Goal: Information Seeking & Learning: Learn about a topic

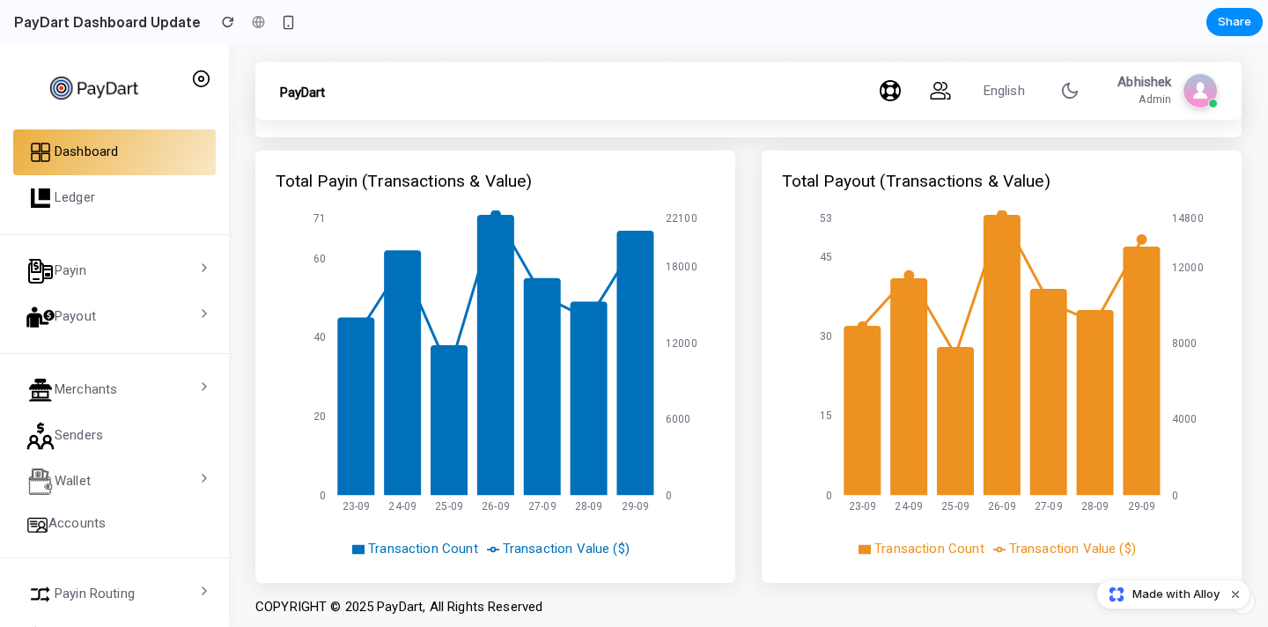
scroll to position [150, 0]
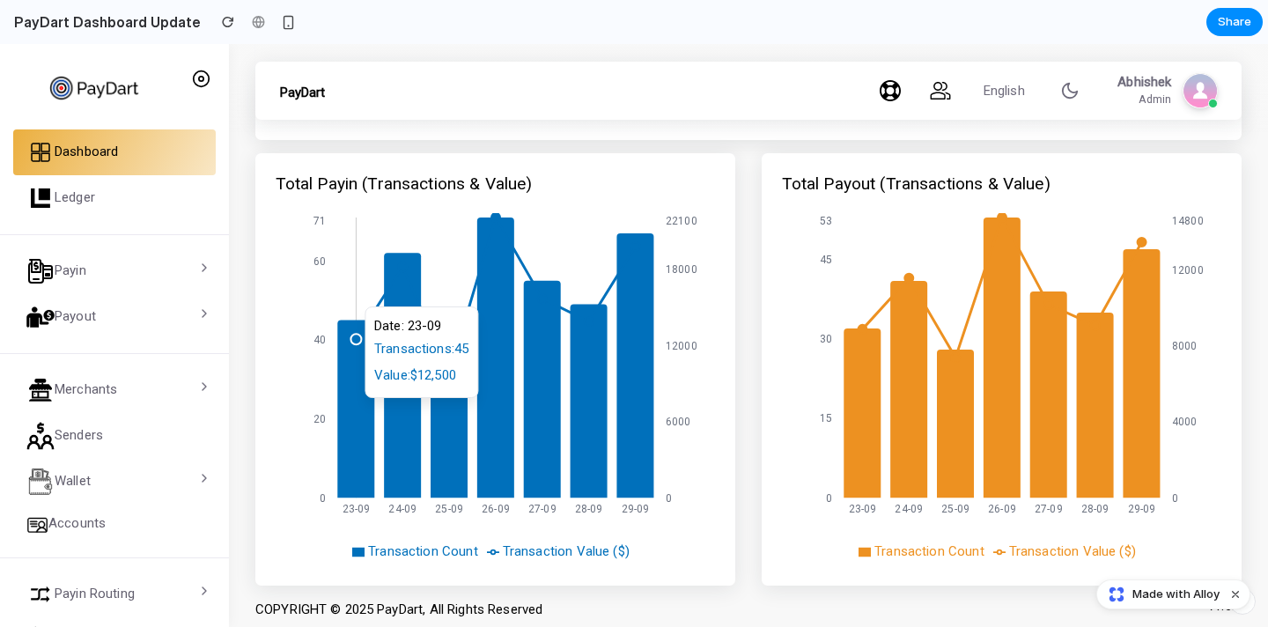
click at [357, 407] on icon at bounding box center [355, 409] width 37 height 178
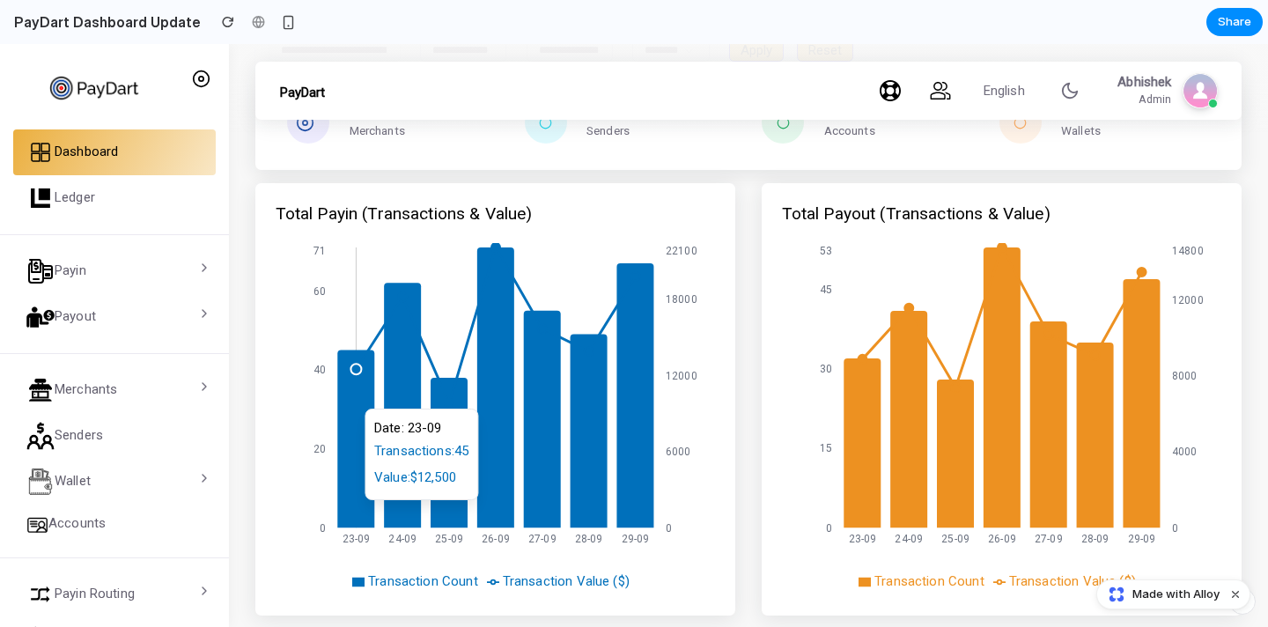
scroll to position [152, 0]
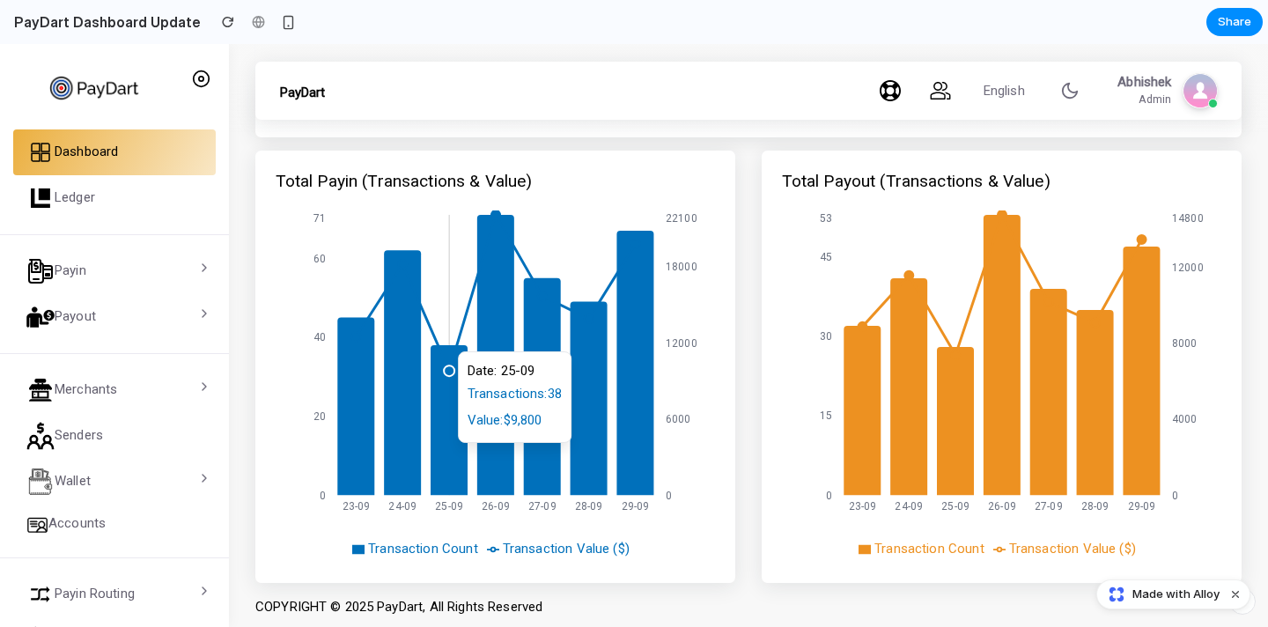
click at [431, 452] on icon at bounding box center [449, 420] width 37 height 150
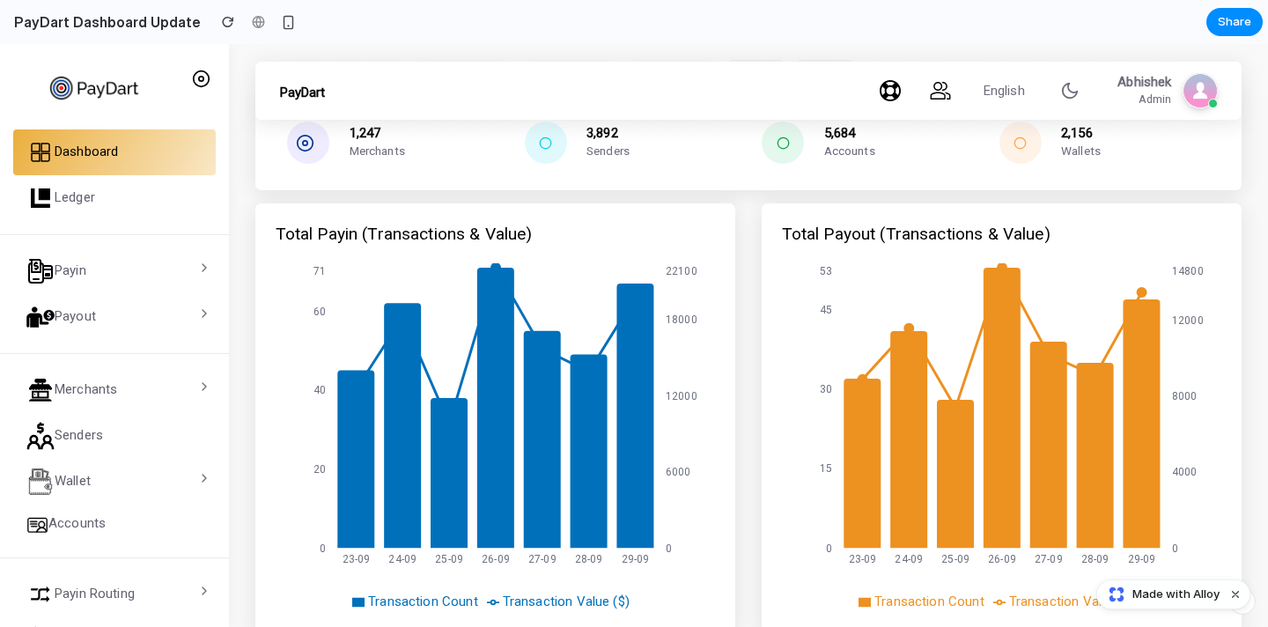
scroll to position [152, 0]
